Goal: Task Accomplishment & Management: Use online tool/utility

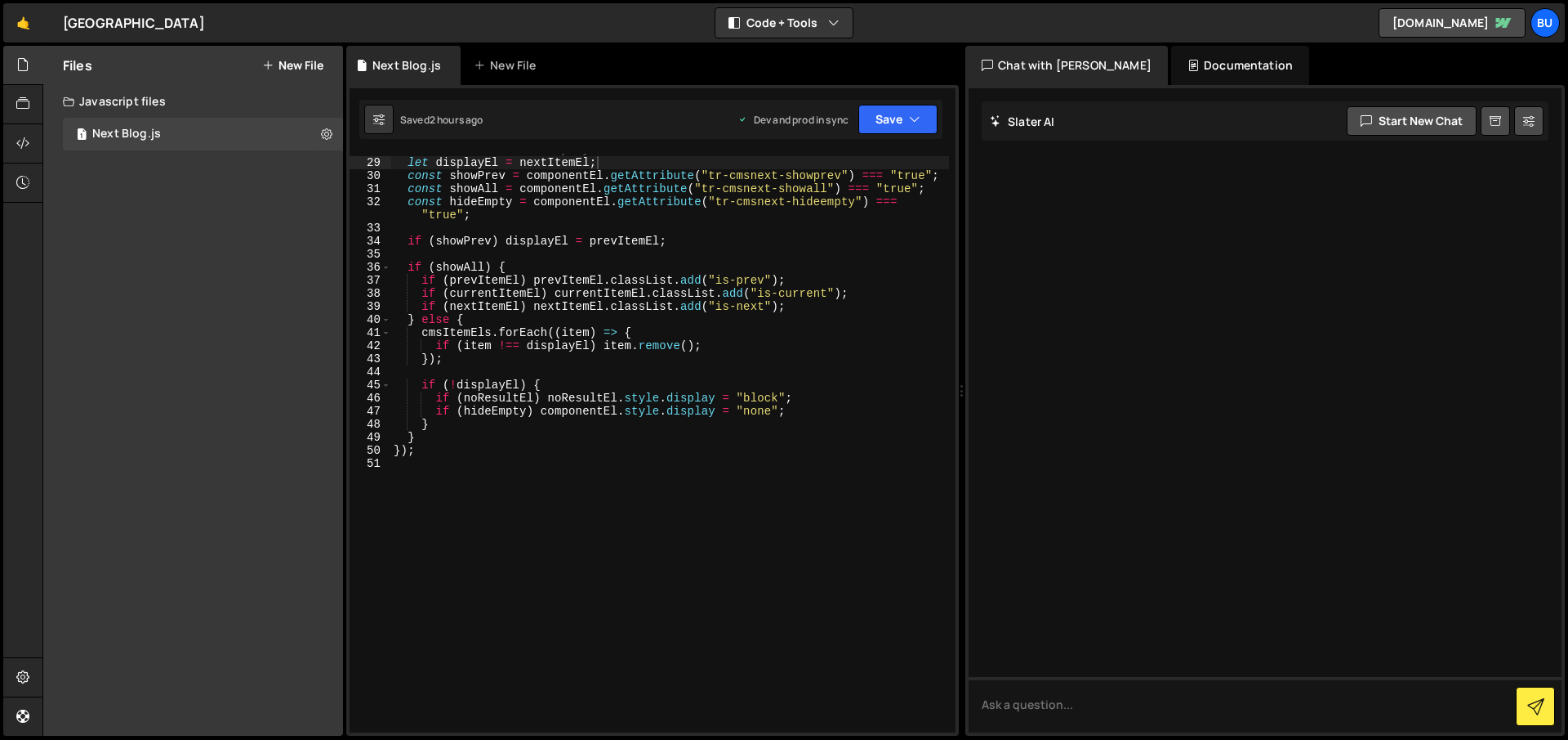
click at [22, 26] on link "🤙" at bounding box center [23, 23] width 40 height 40
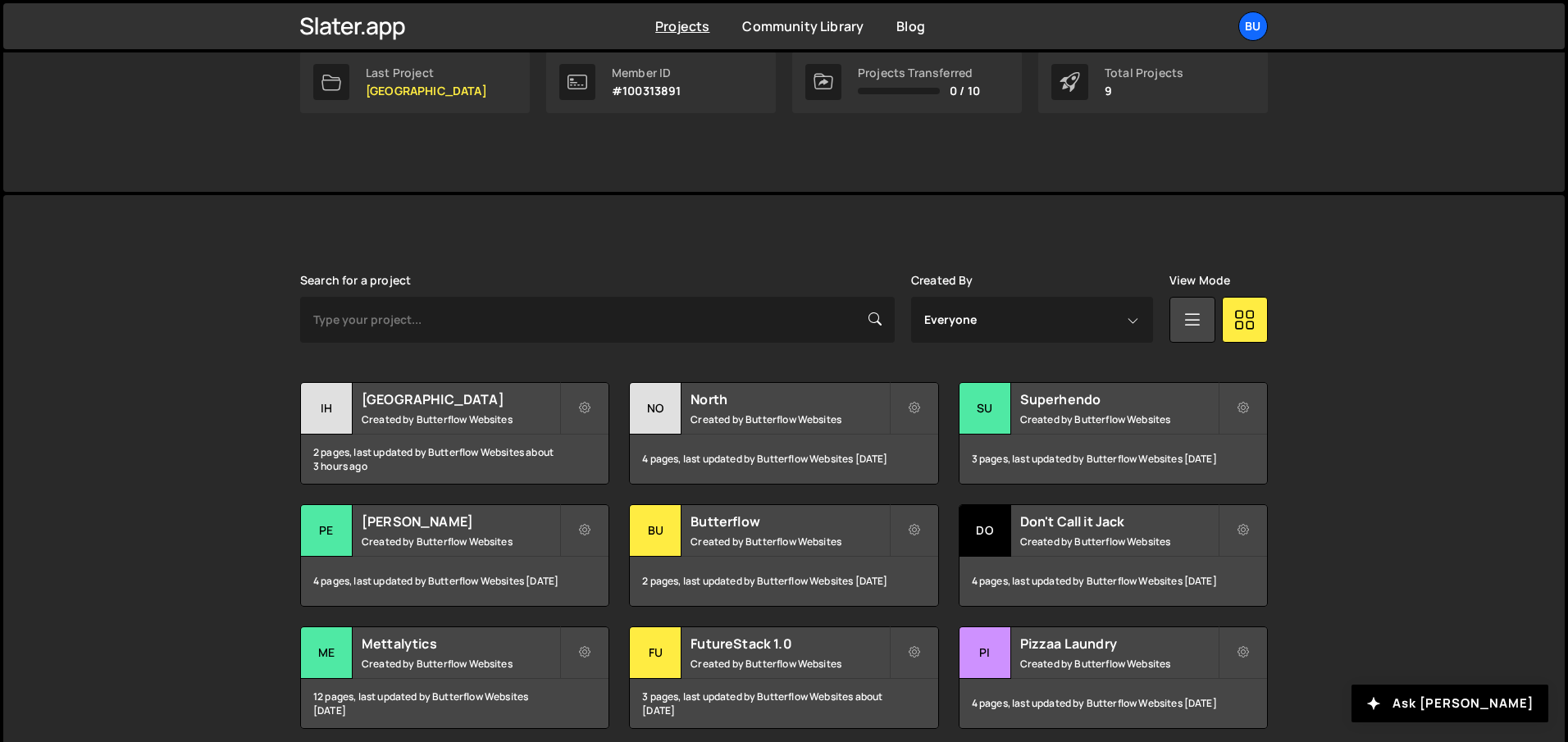
scroll to position [346, 0]
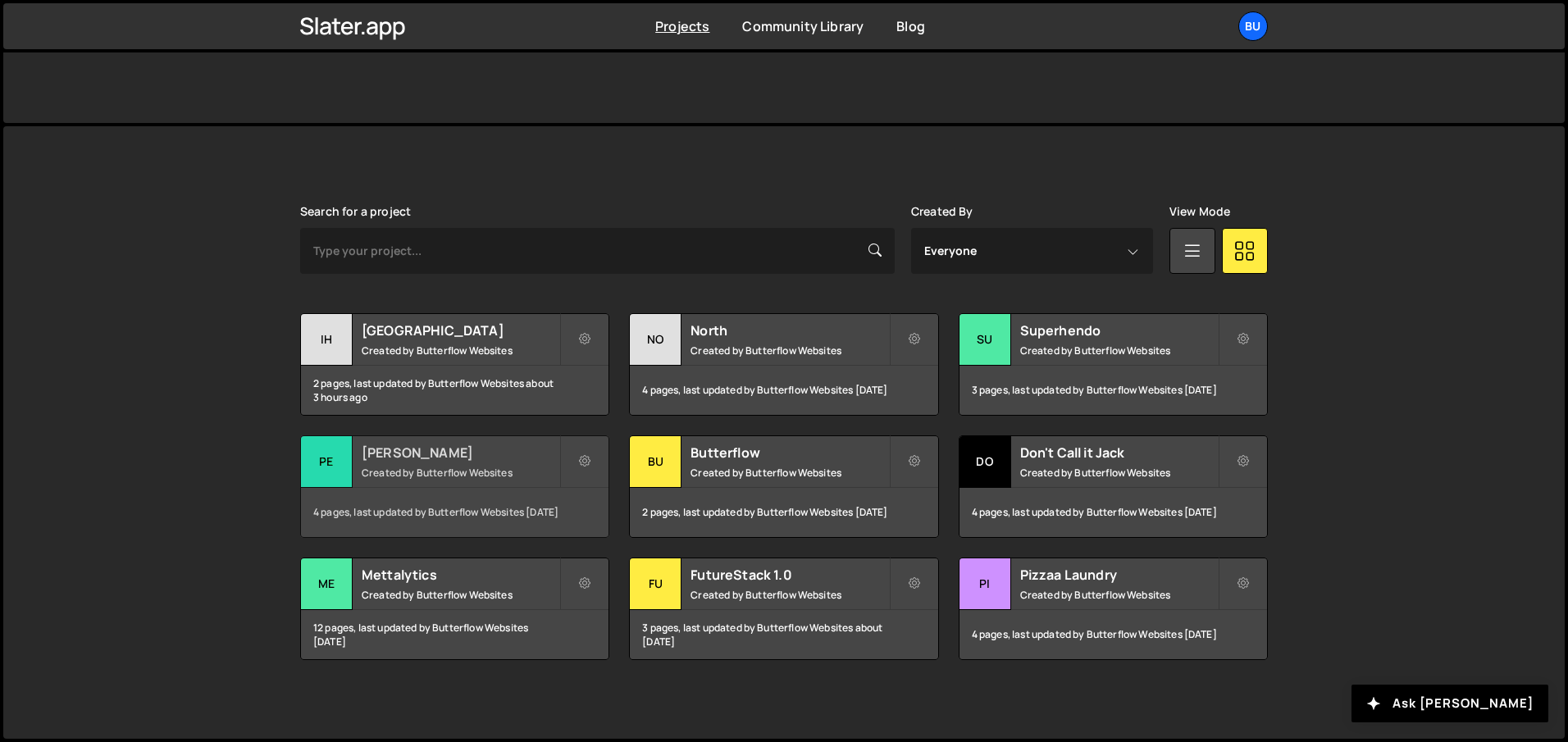
click at [382, 448] on h2 "[PERSON_NAME]" at bounding box center [459, 452] width 197 height 18
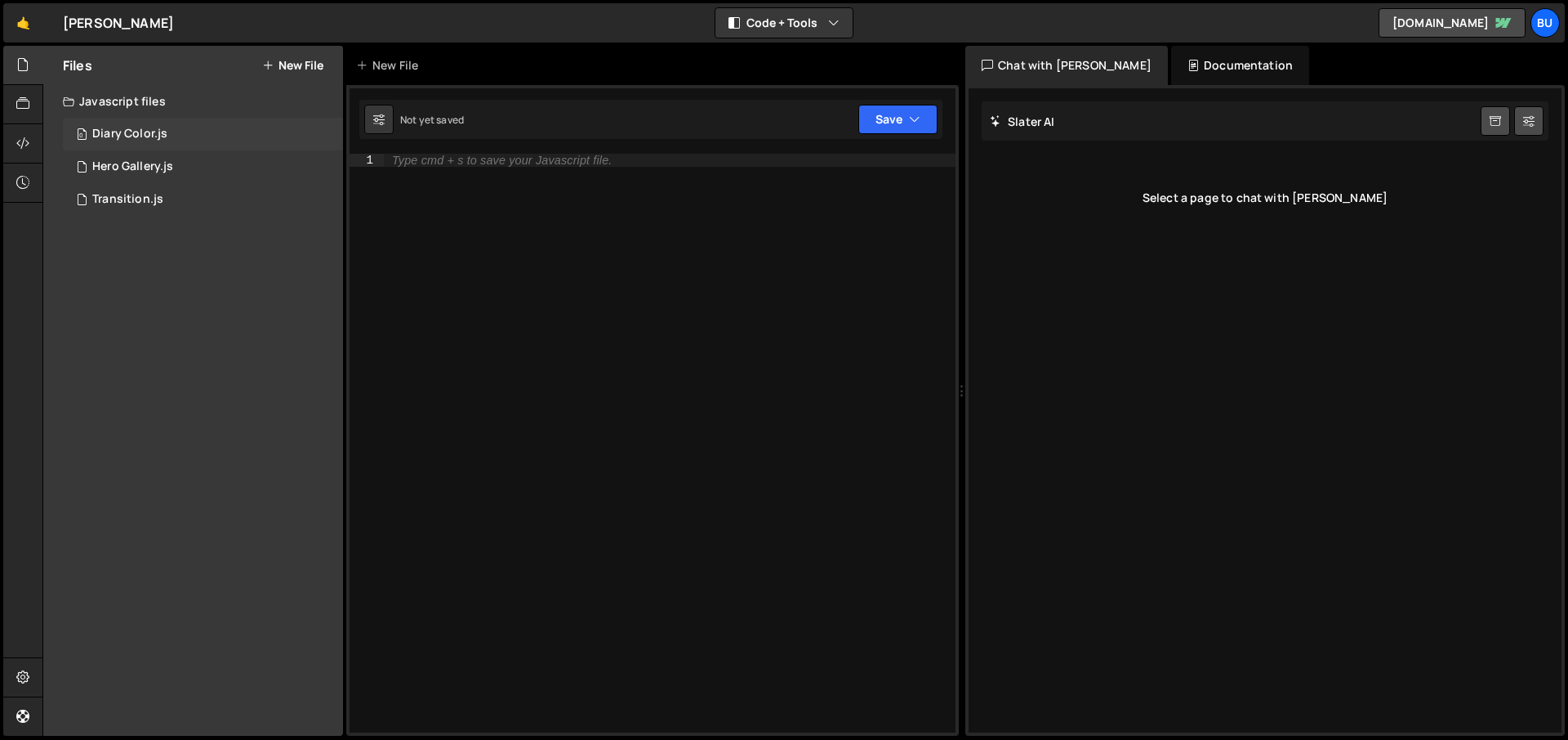
click at [143, 127] on div "Diary Color.js" at bounding box center [130, 134] width 75 height 15
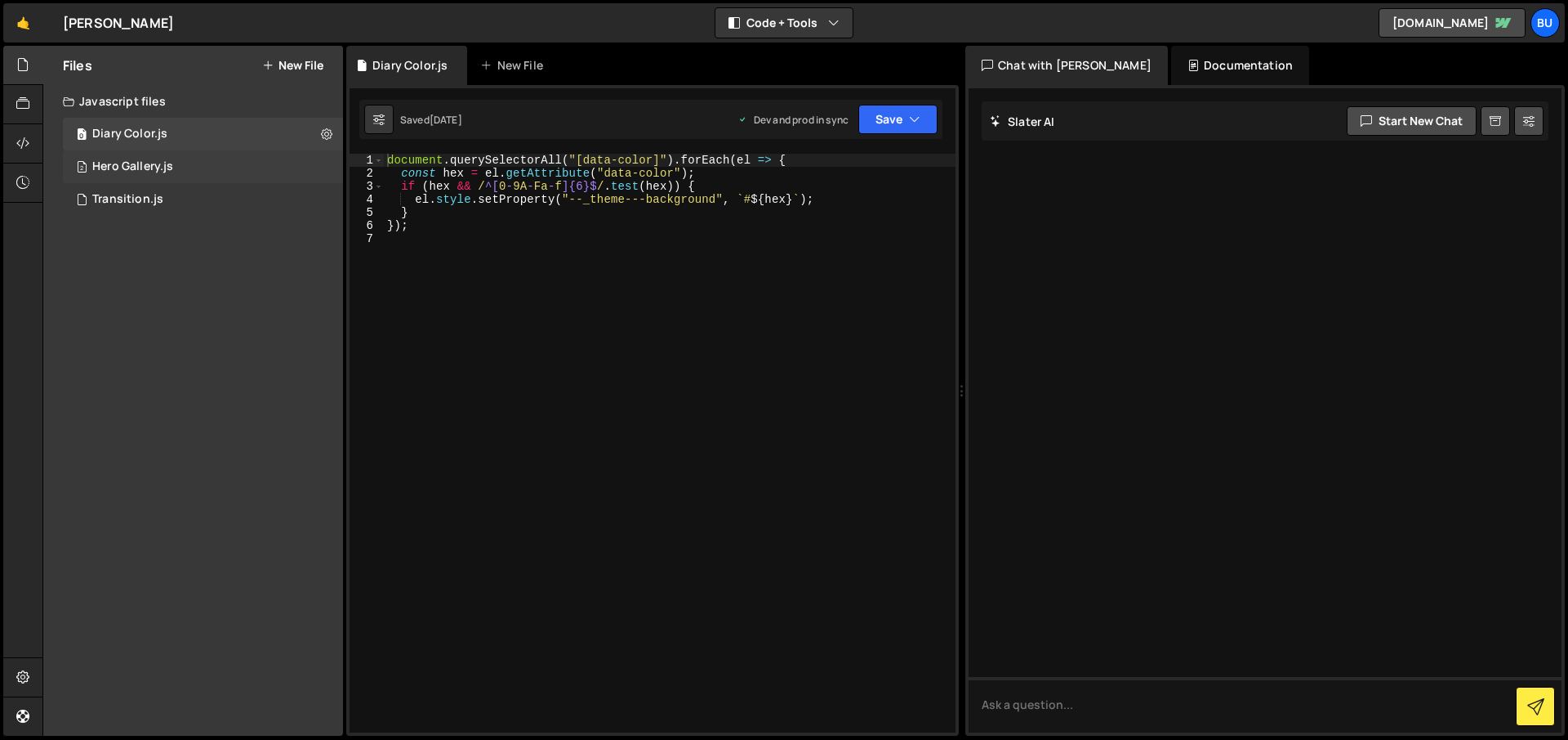
click at [159, 162] on div "Hero Gallery.js" at bounding box center [132, 166] width 81 height 15
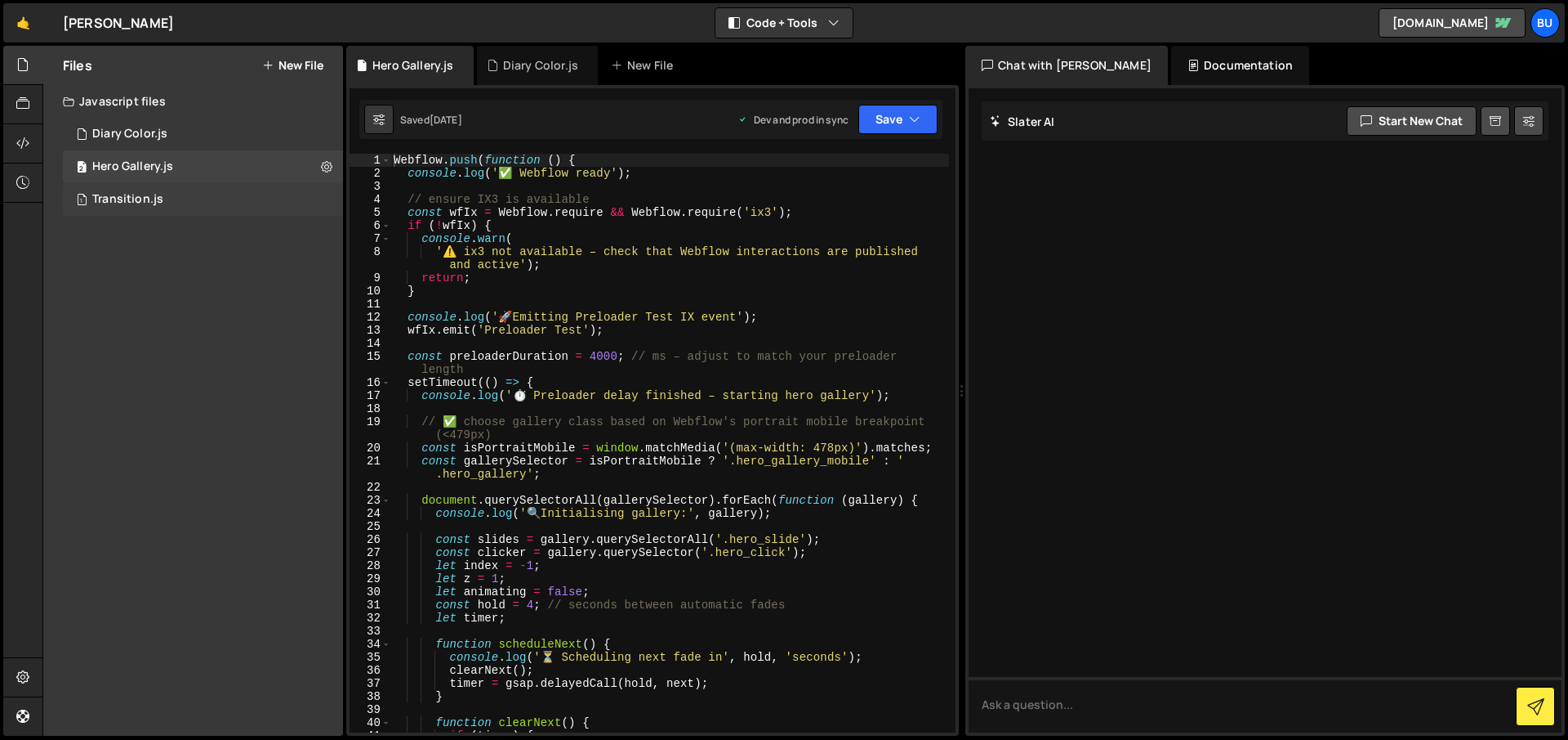
click at [163, 191] on div "1 Transition.js 0" at bounding box center [203, 199] width 280 height 33
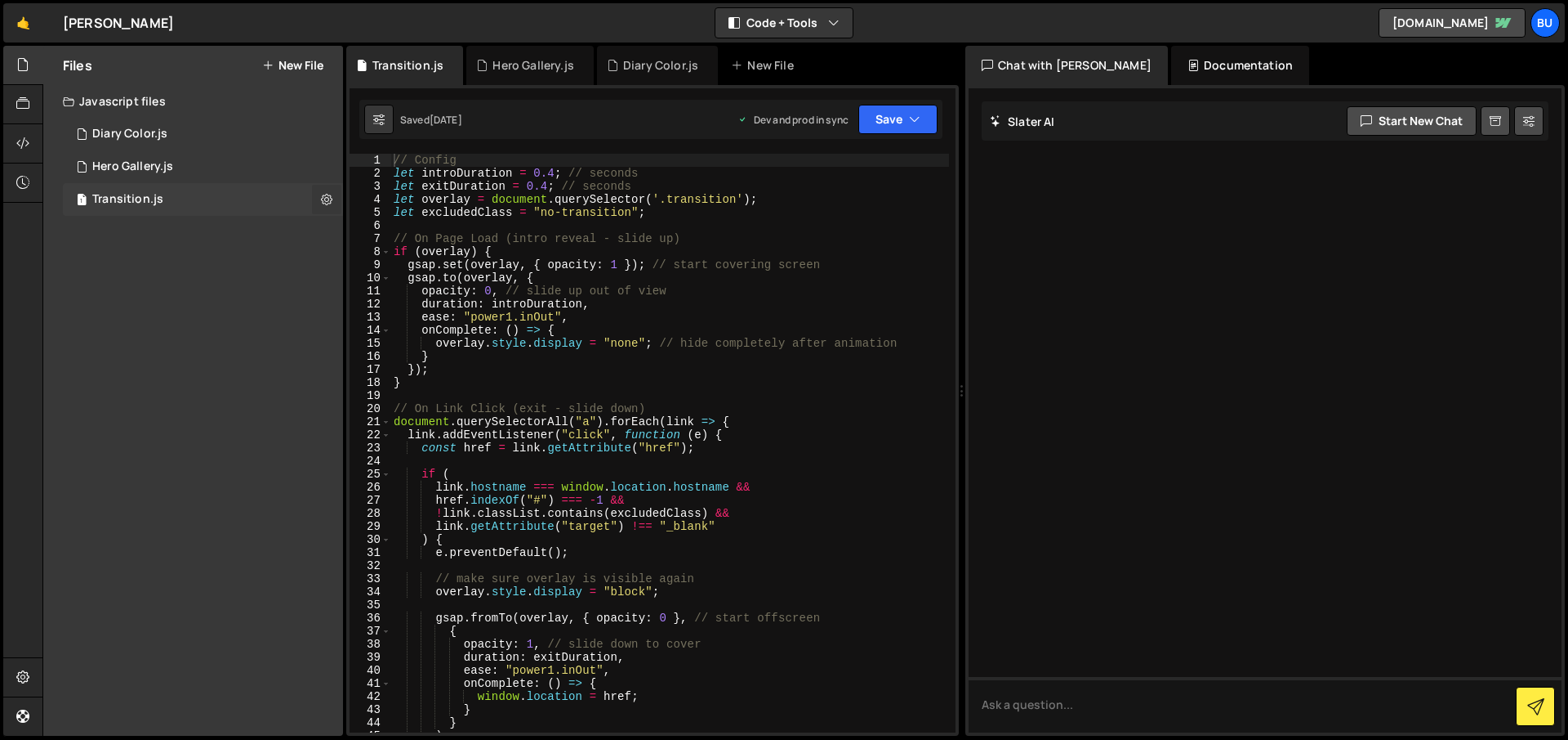
click at [327, 200] on icon at bounding box center [327, 199] width 12 height 16
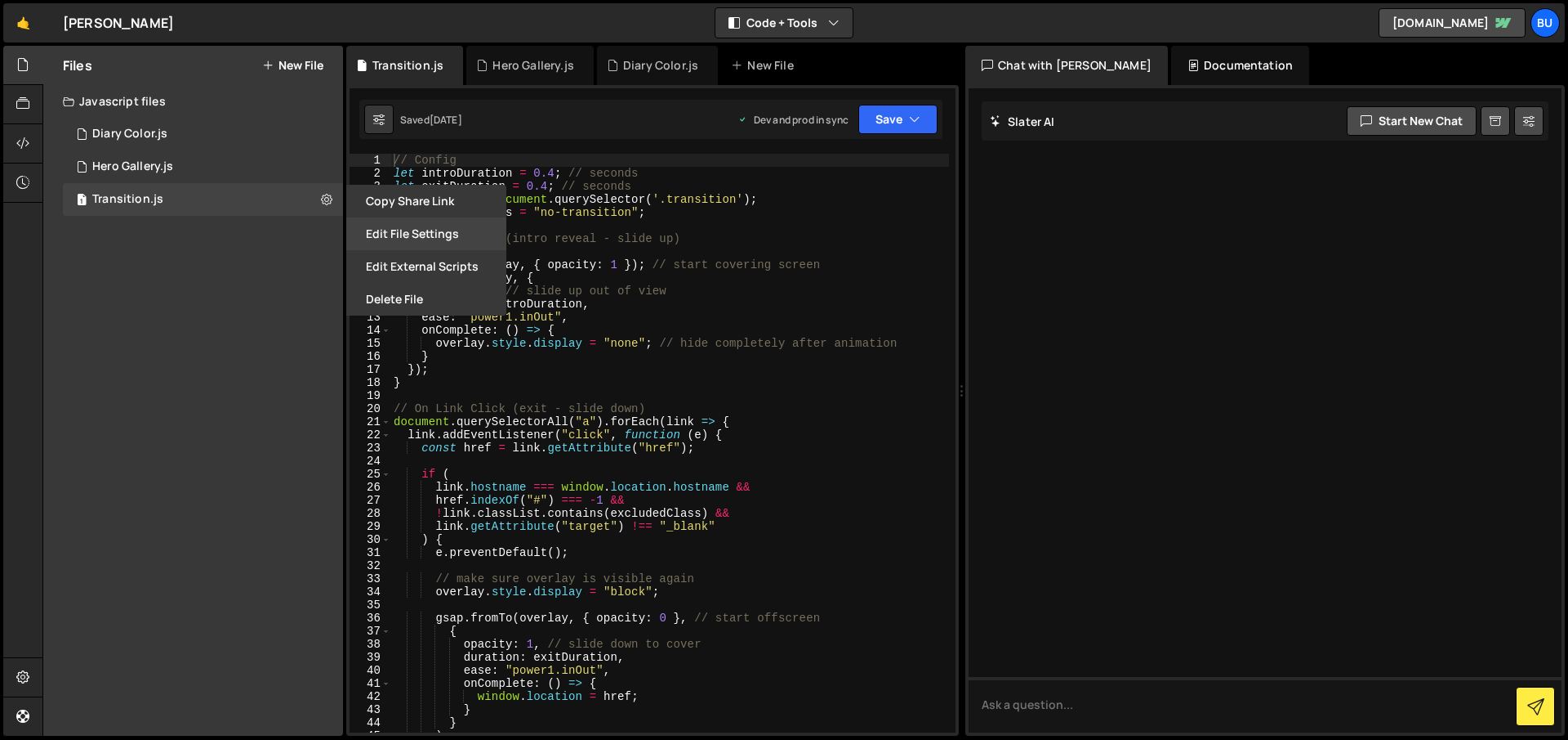
click at [406, 240] on button "Edit File Settings" at bounding box center [426, 233] width 160 height 33
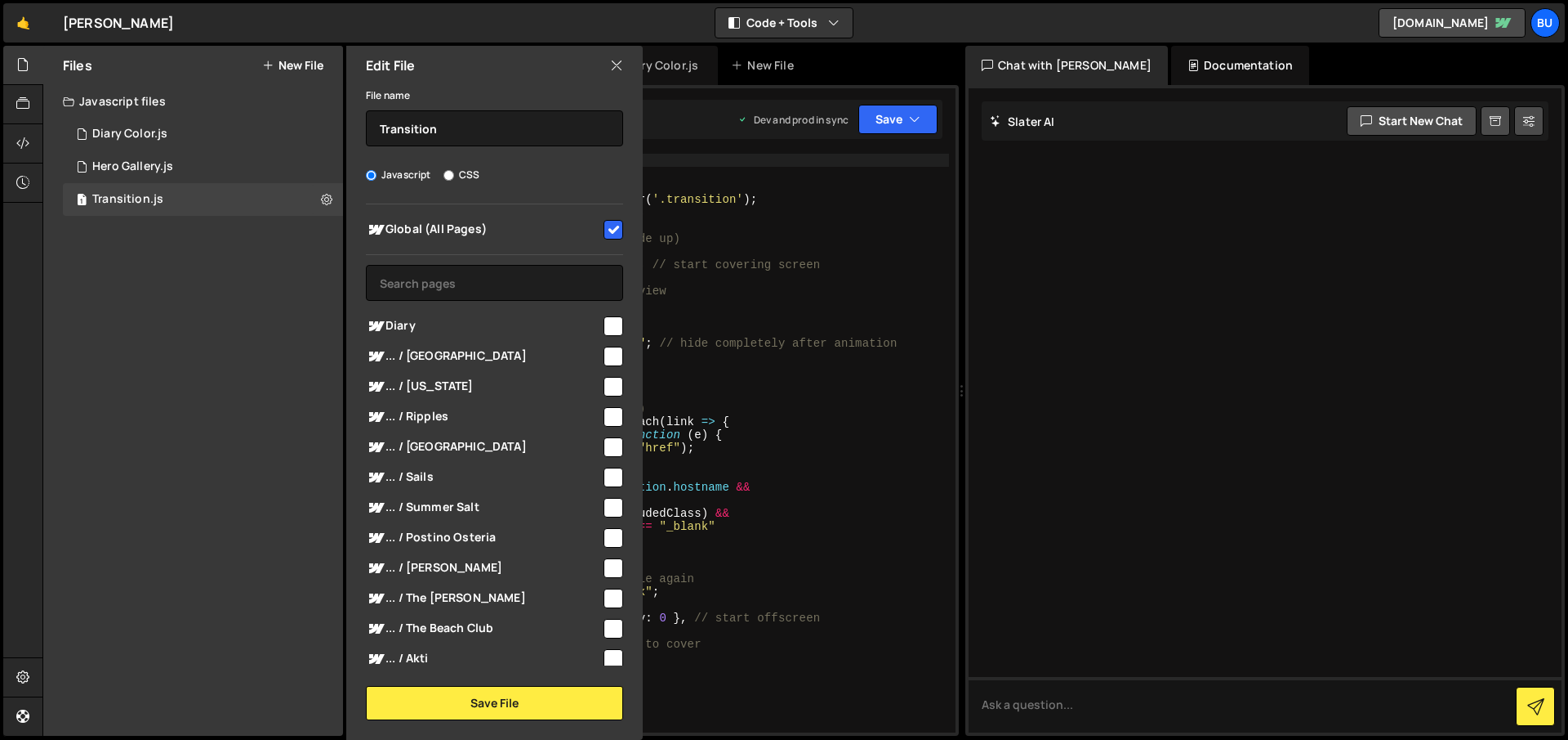
click at [623, 66] on icon at bounding box center [616, 65] width 13 height 18
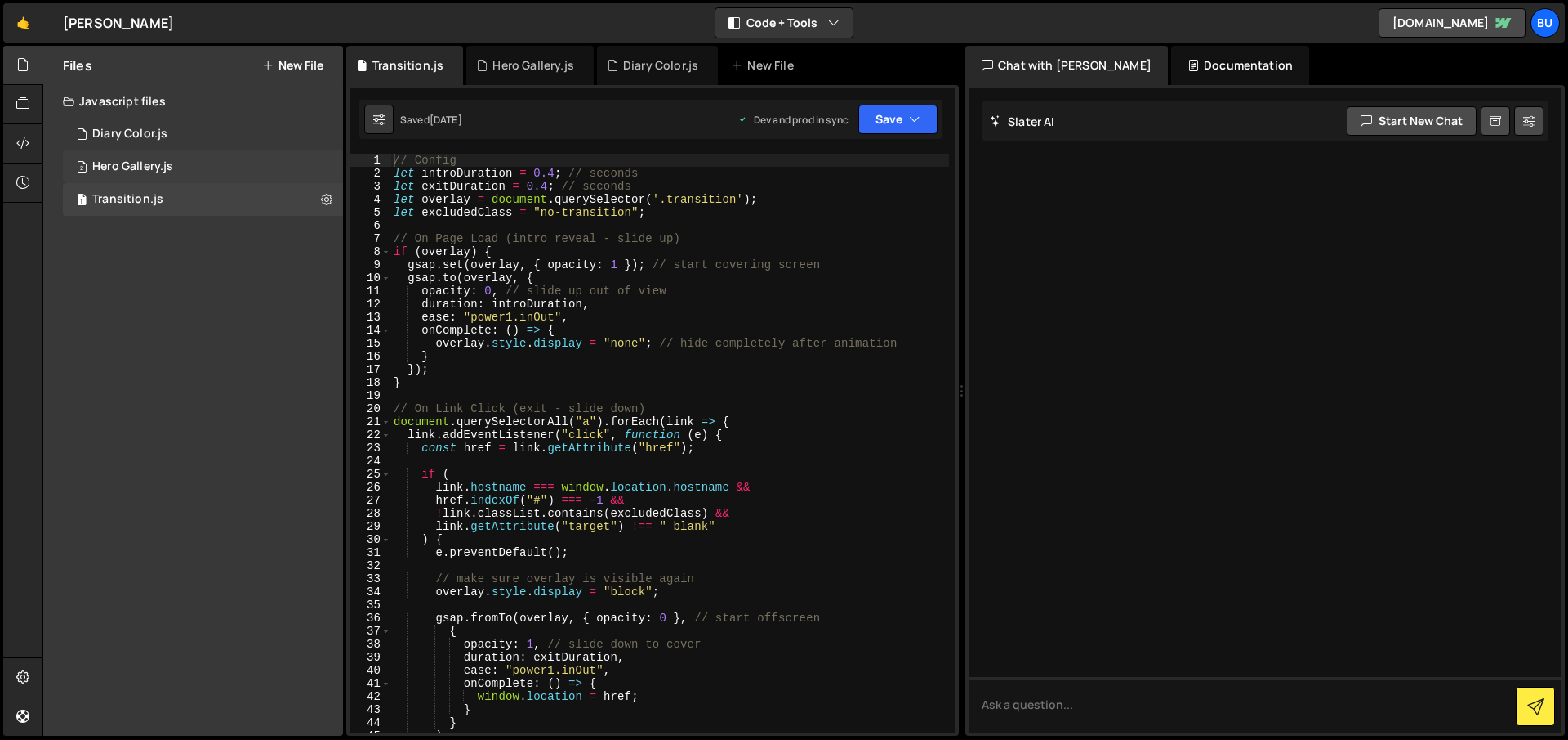
click at [327, 168] on div "2 Hero Gallery.js 0" at bounding box center [203, 166] width 280 height 33
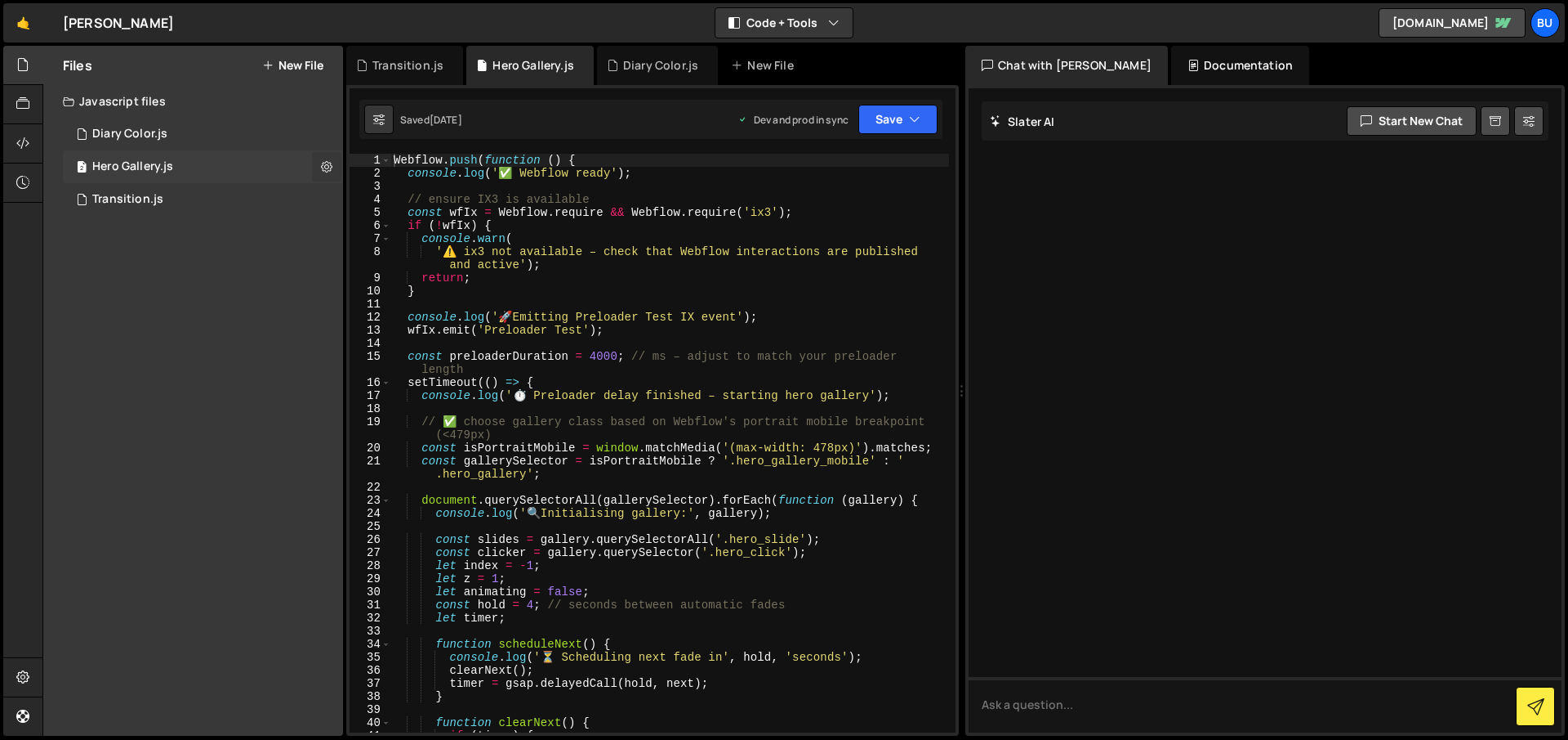
click at [321, 162] on icon at bounding box center [327, 166] width 12 height 16
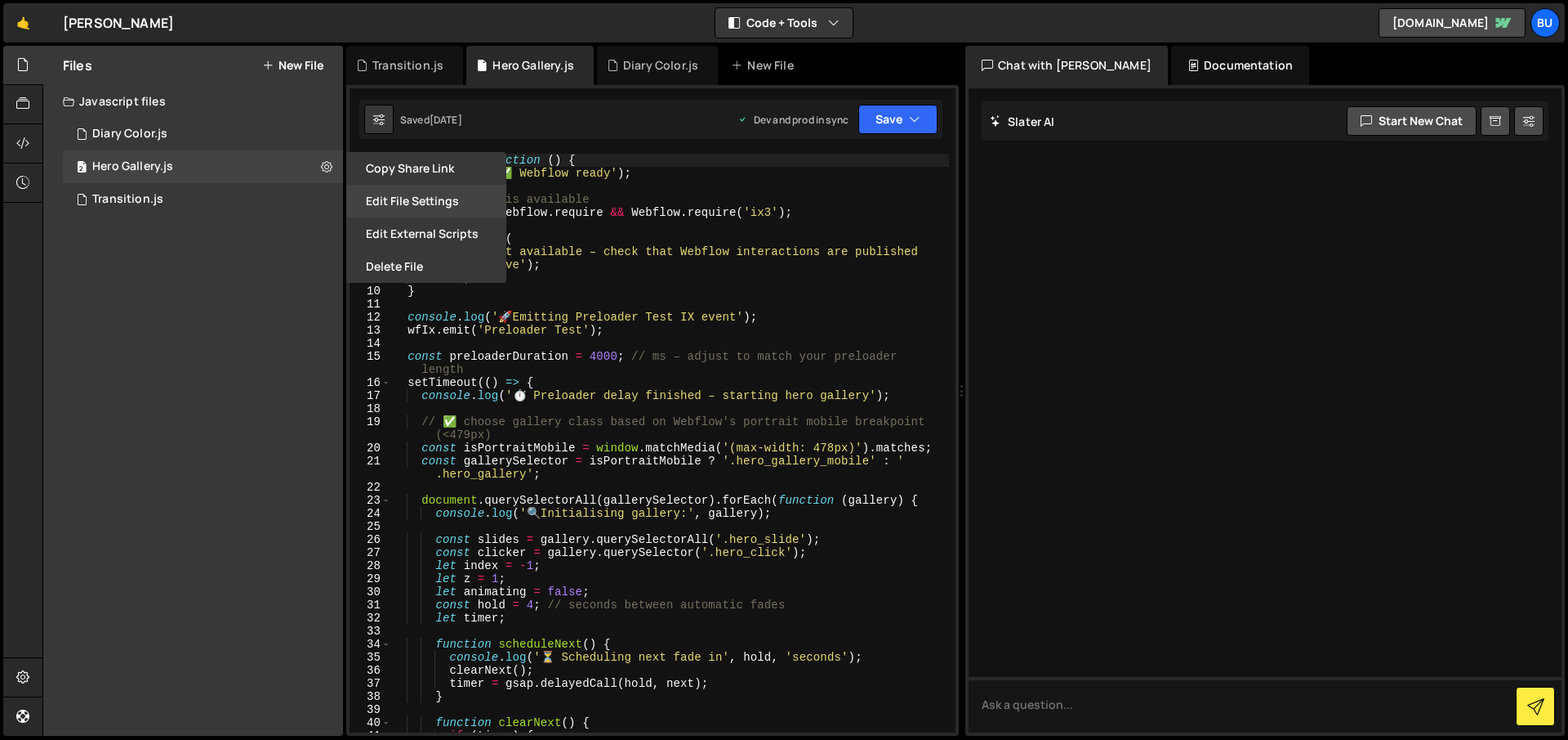
click at [443, 202] on button "Edit File Settings" at bounding box center [426, 201] width 160 height 33
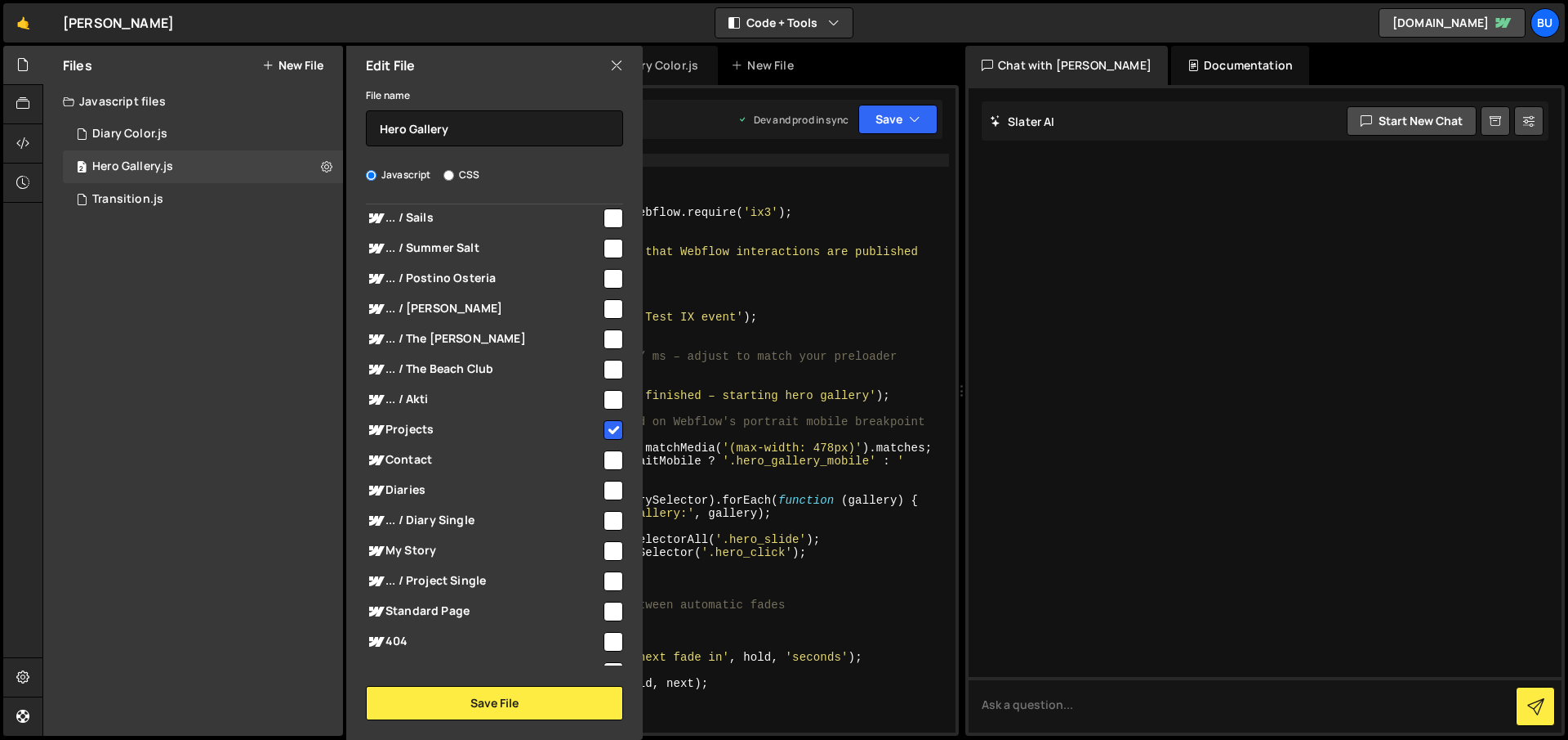
scroll to position [364, 0]
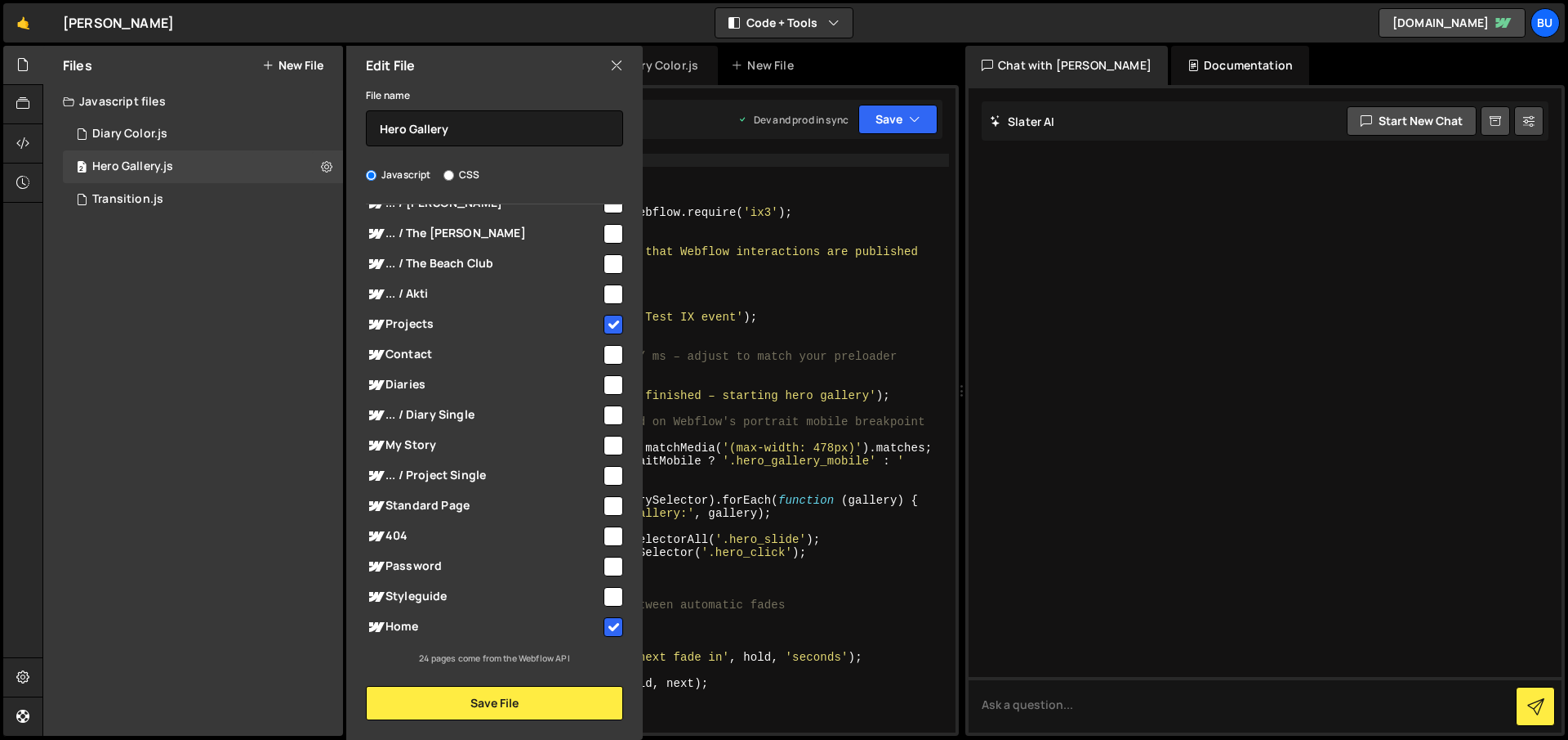
click at [614, 64] on icon at bounding box center [616, 65] width 13 height 18
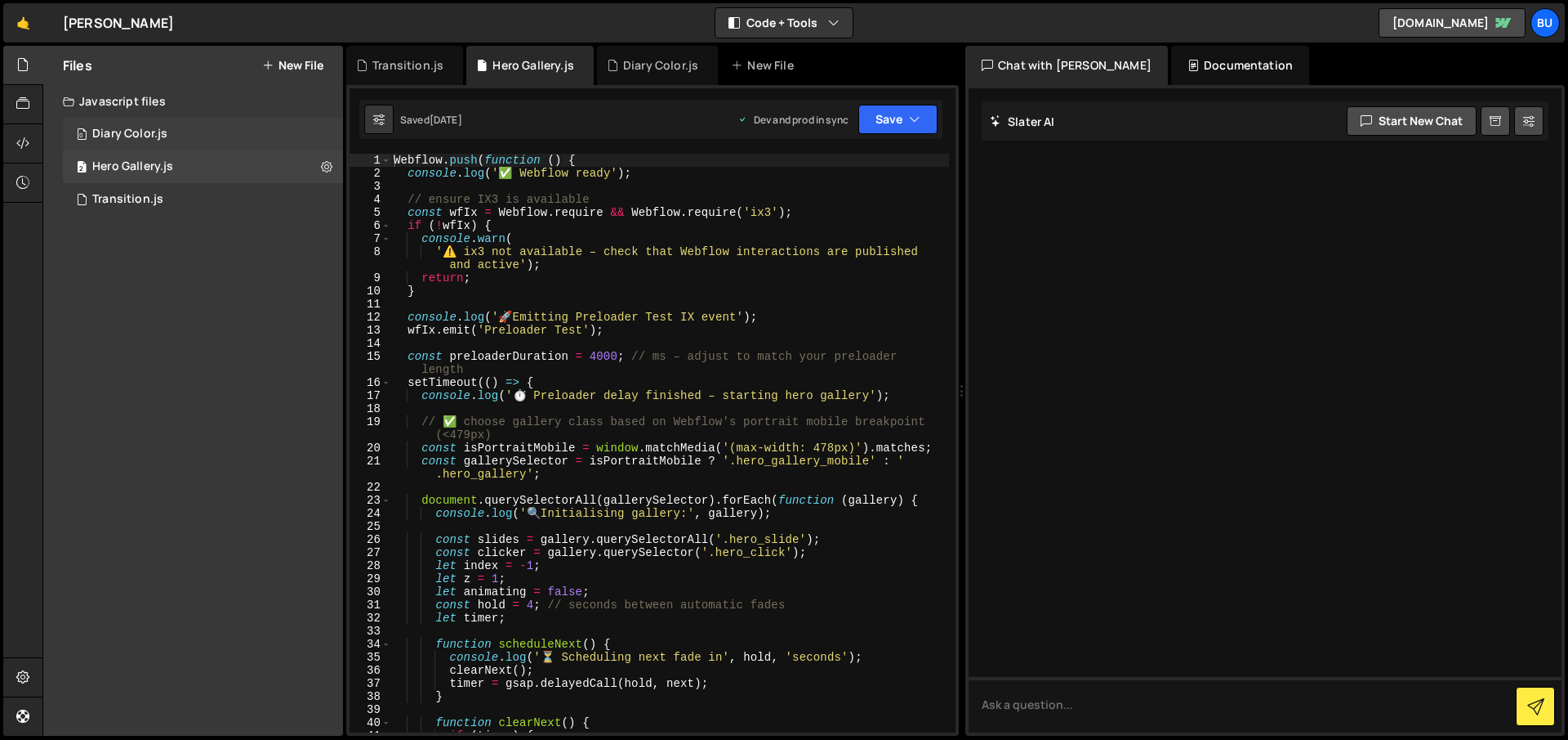
click at [205, 125] on div "0 Diary Color.js 0" at bounding box center [203, 134] width 280 height 33
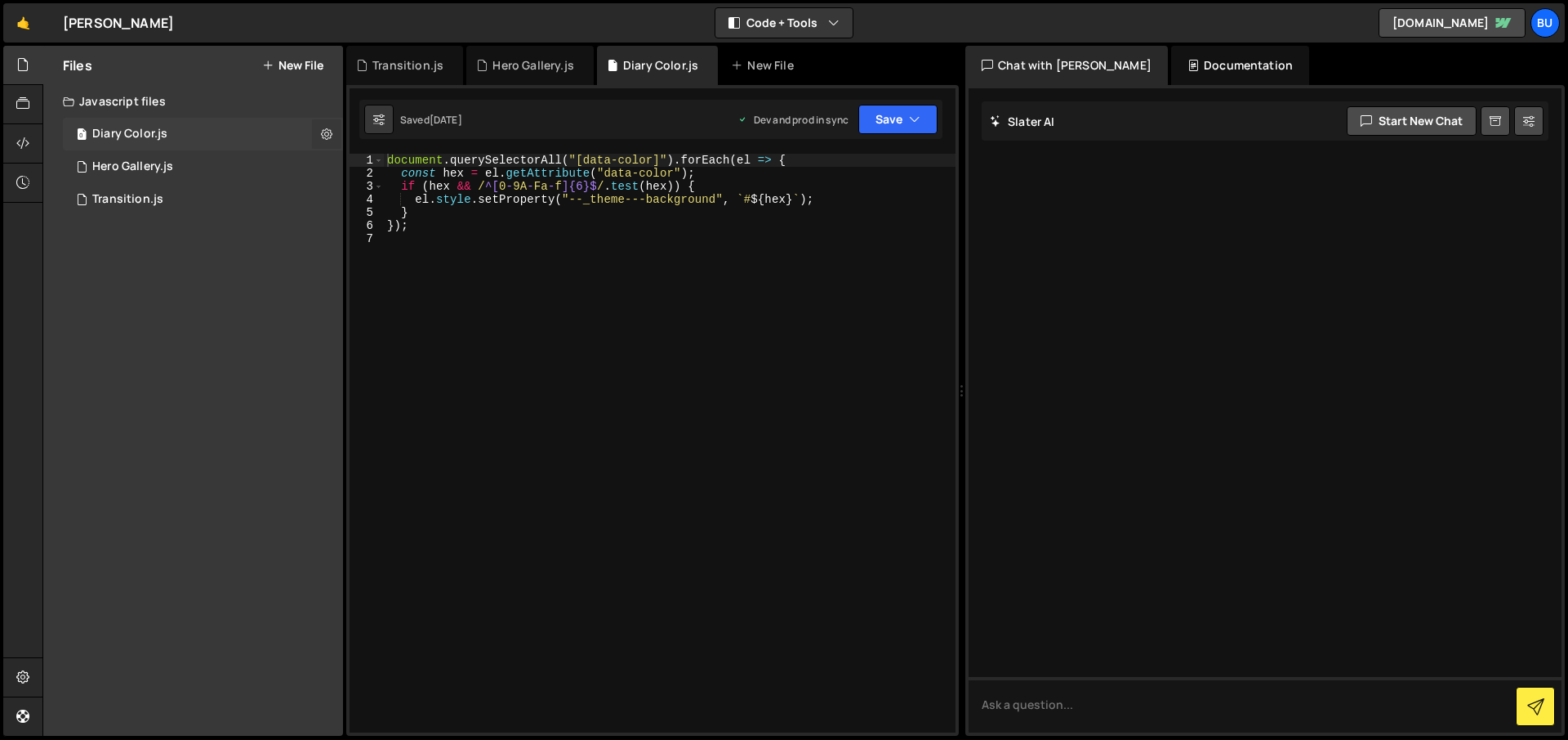
click at [326, 134] on icon at bounding box center [327, 134] width 12 height 16
type input "Diary Color"
radio input "true"
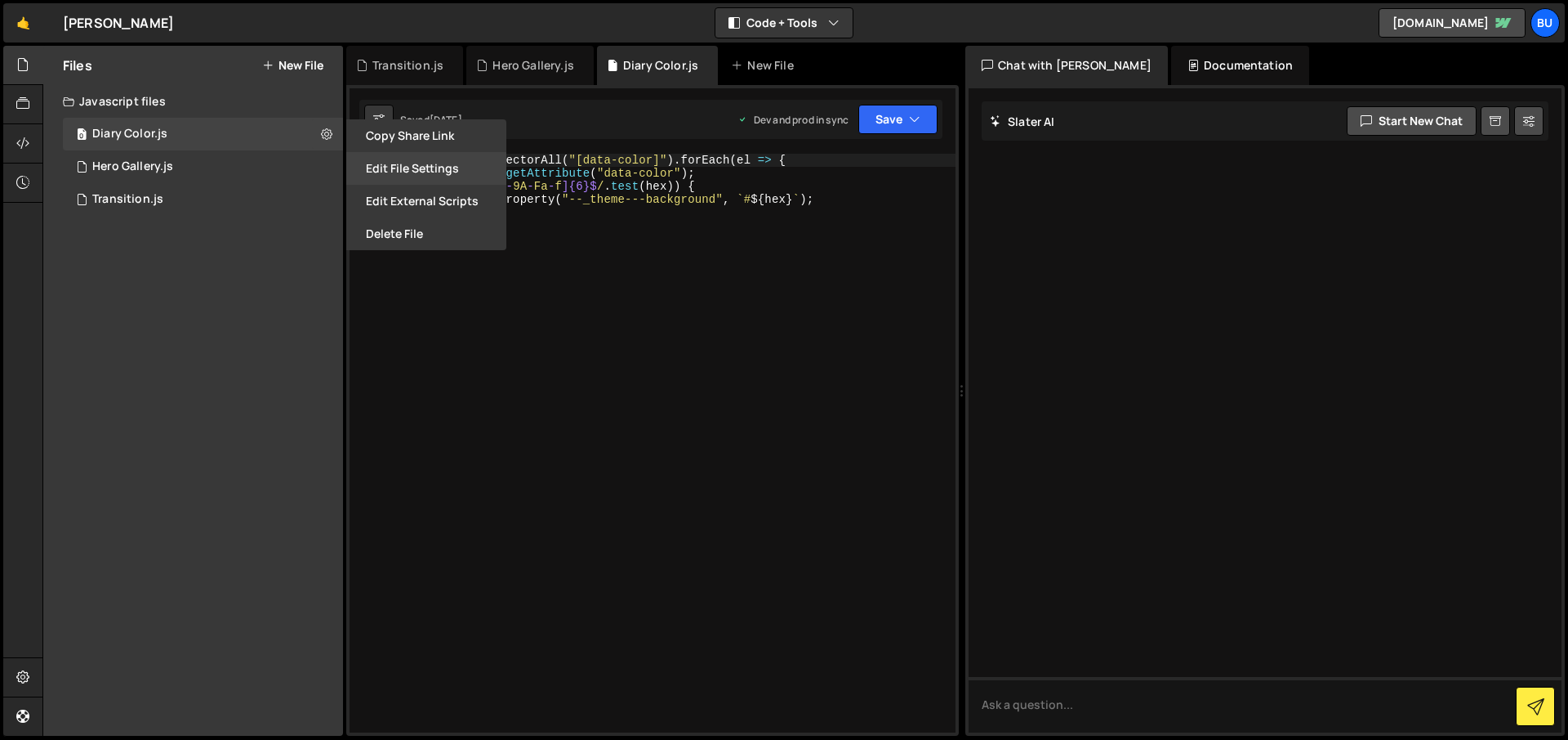
click at [427, 176] on button "Edit File Settings" at bounding box center [426, 168] width 160 height 33
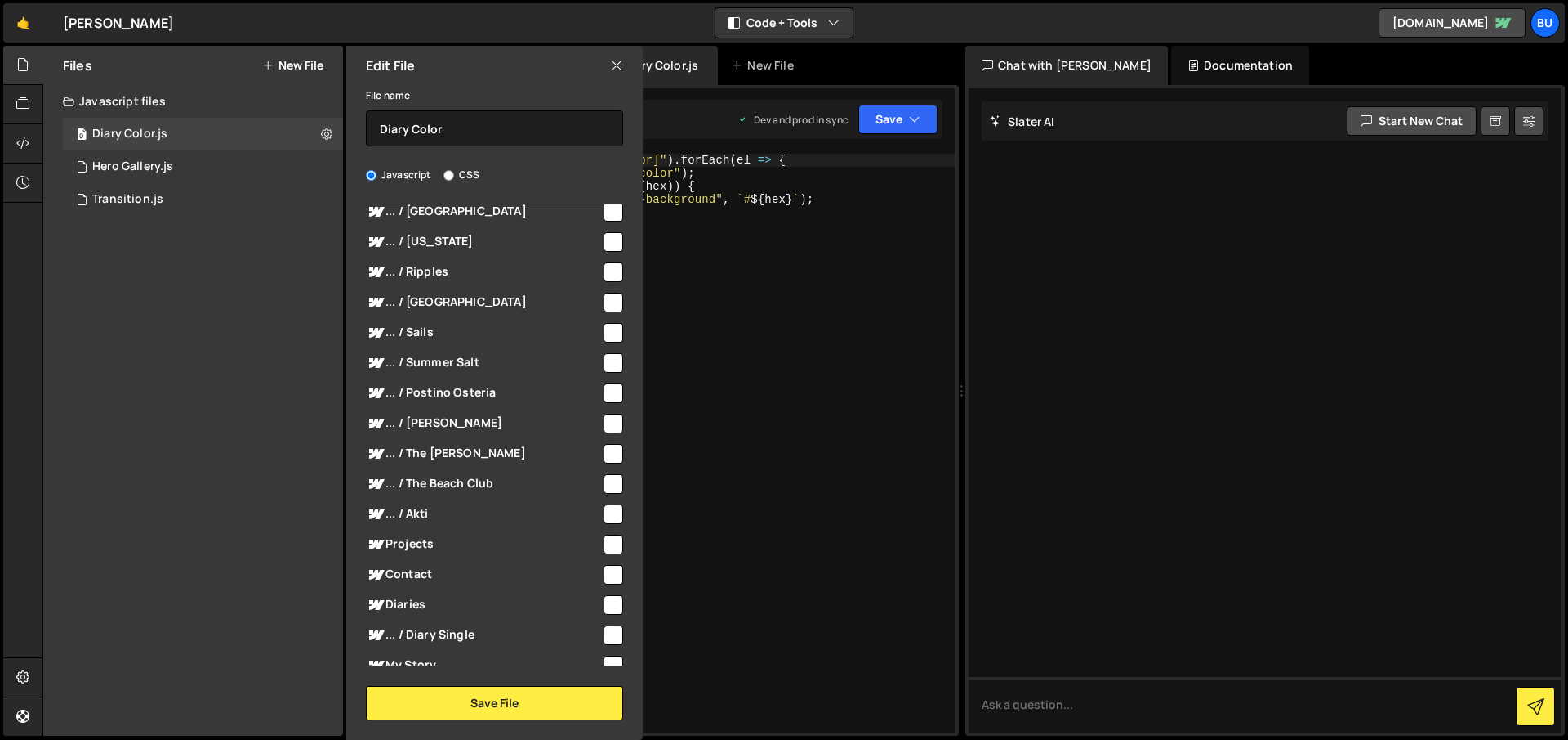
scroll to position [0, 0]
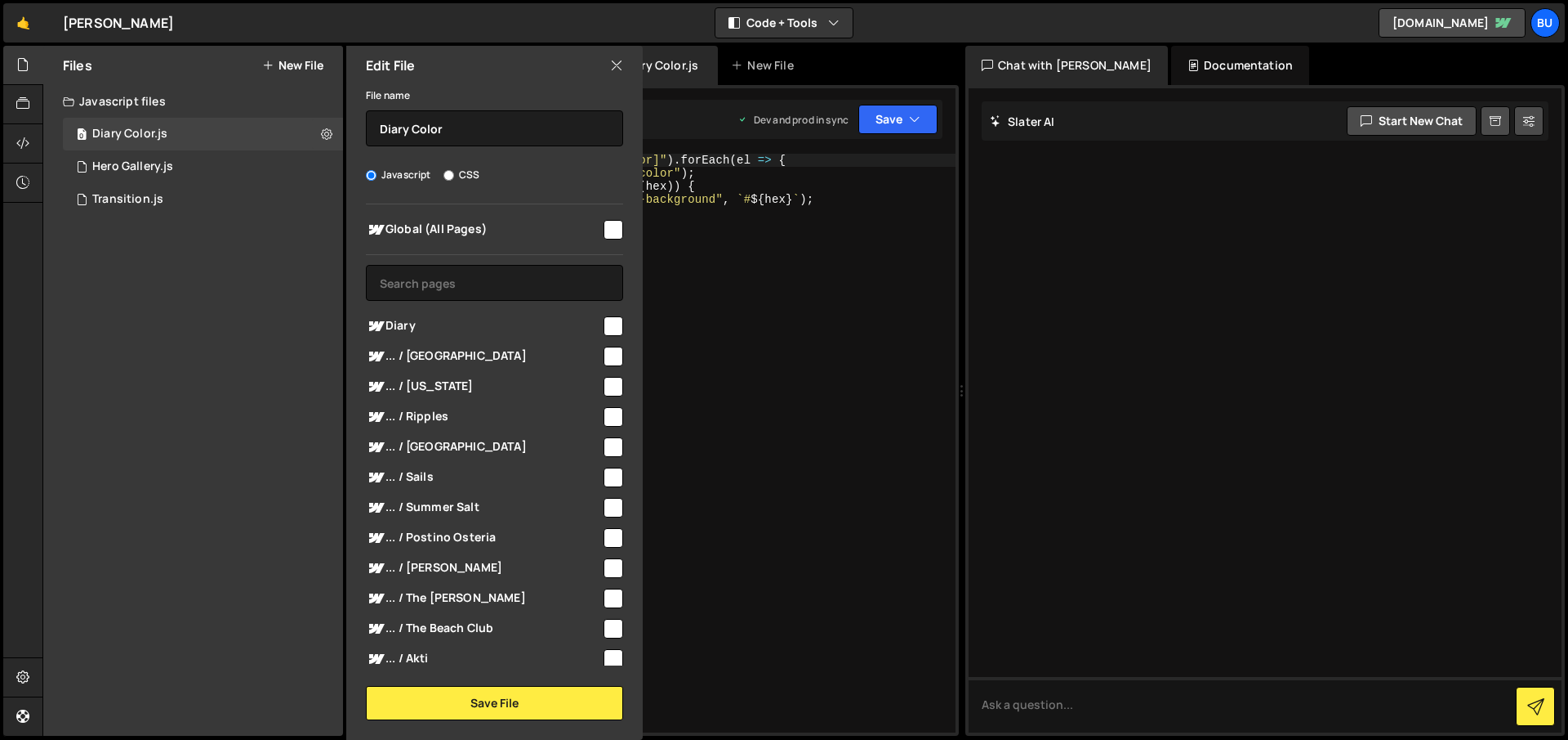
click at [620, 65] on icon at bounding box center [616, 65] width 13 height 18
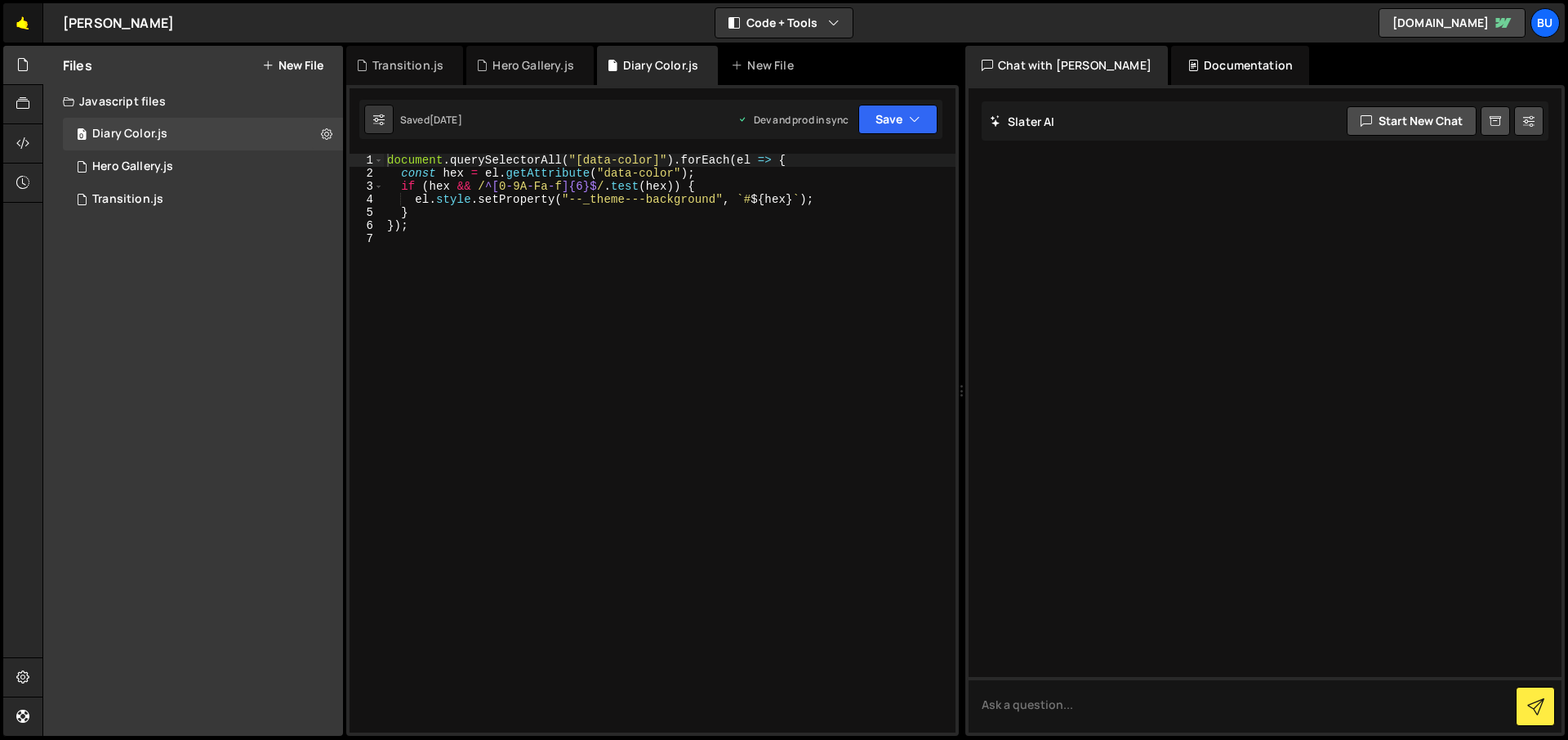
click at [19, 26] on link "🤙" at bounding box center [23, 23] width 40 height 40
click at [144, 206] on div "Transition.js" at bounding box center [128, 199] width 71 height 15
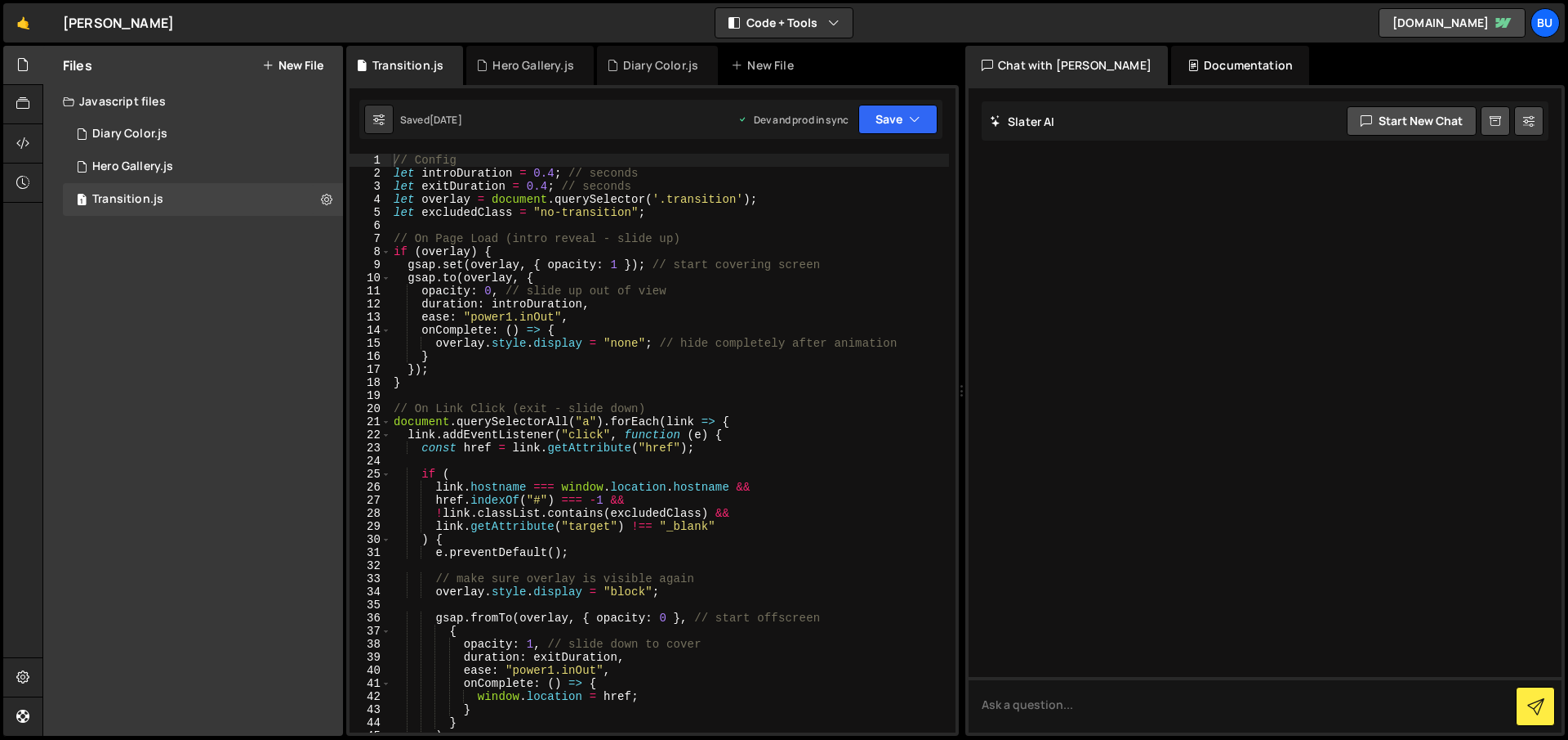
click at [475, 223] on div "// Config let introDuration = 0.4 ; // seconds let exitDuration = 0.4 ; // seco…" at bounding box center [669, 455] width 559 height 604
type textarea "};"
